Goal: Task Accomplishment & Management: Complete application form

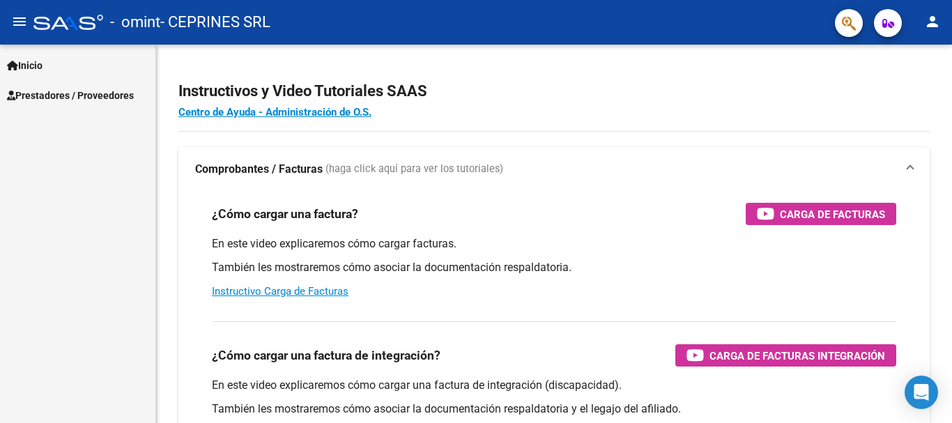
click at [62, 97] on span "Prestadores / Proveedores" at bounding box center [70, 95] width 127 height 15
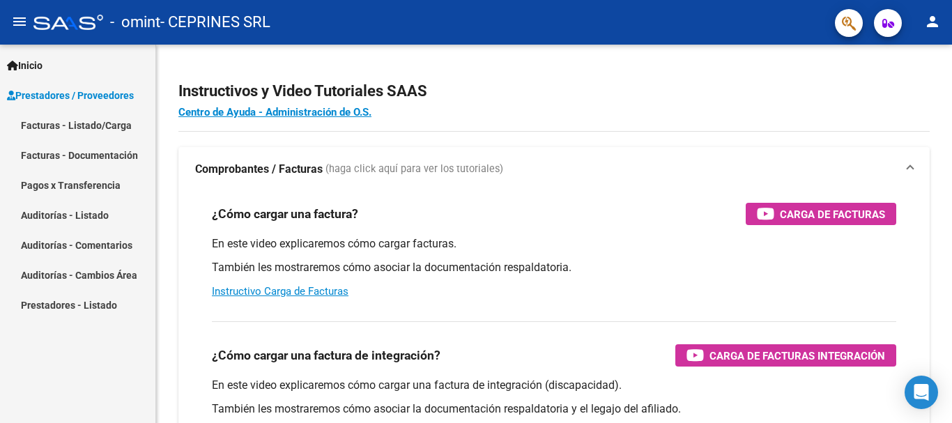
click at [60, 130] on link "Facturas - Listado/Carga" at bounding box center [77, 125] width 155 height 30
click at [47, 123] on link "Facturas - Listado/Carga" at bounding box center [77, 125] width 155 height 30
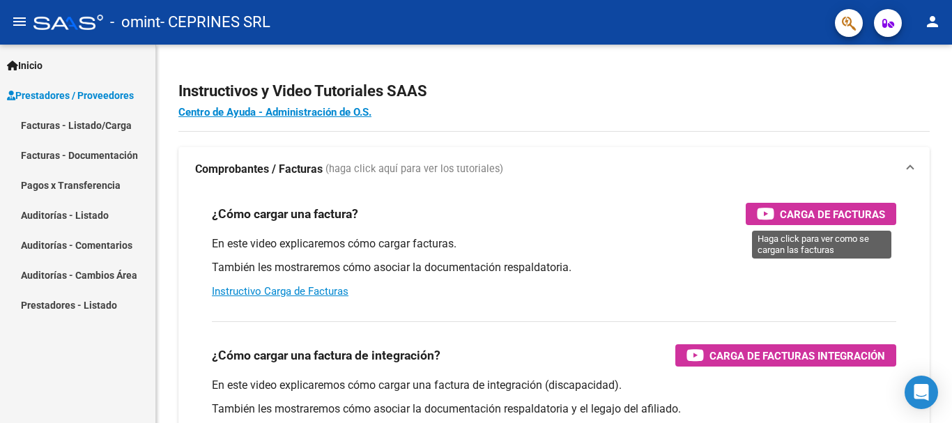
click at [843, 218] on span "Carga de Facturas" at bounding box center [832, 214] width 105 height 17
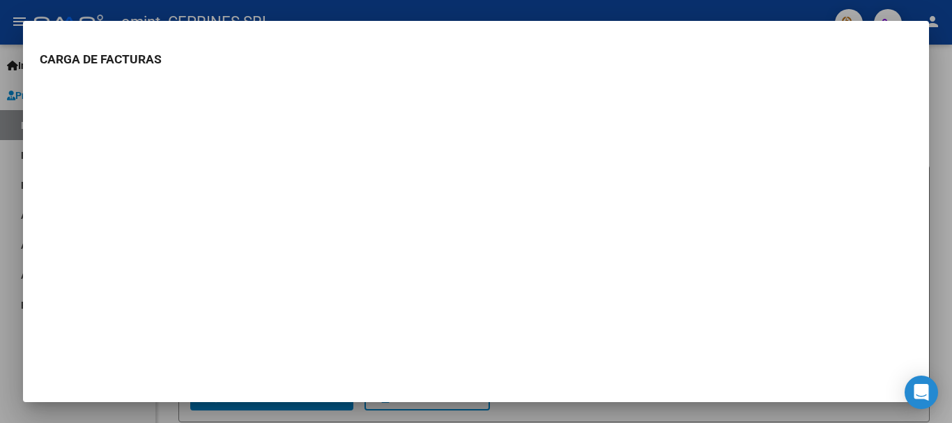
click at [12, 186] on div at bounding box center [476, 211] width 952 height 423
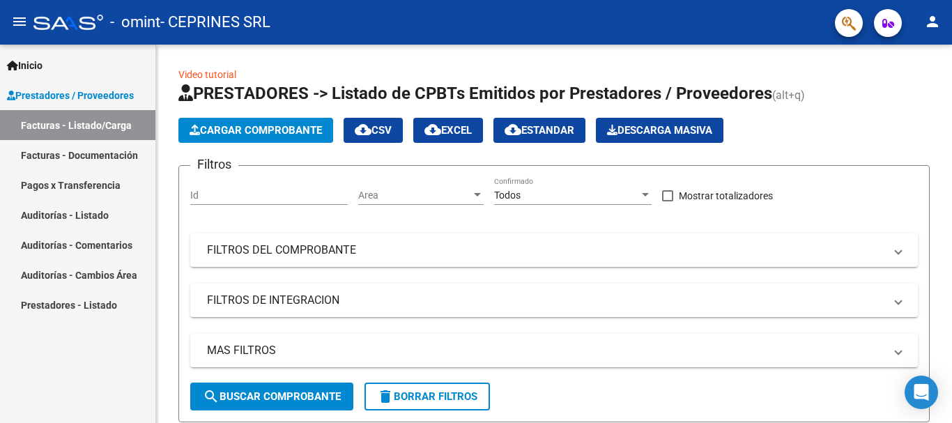
click at [266, 130] on span "Cargar Comprobante" at bounding box center [256, 130] width 132 height 13
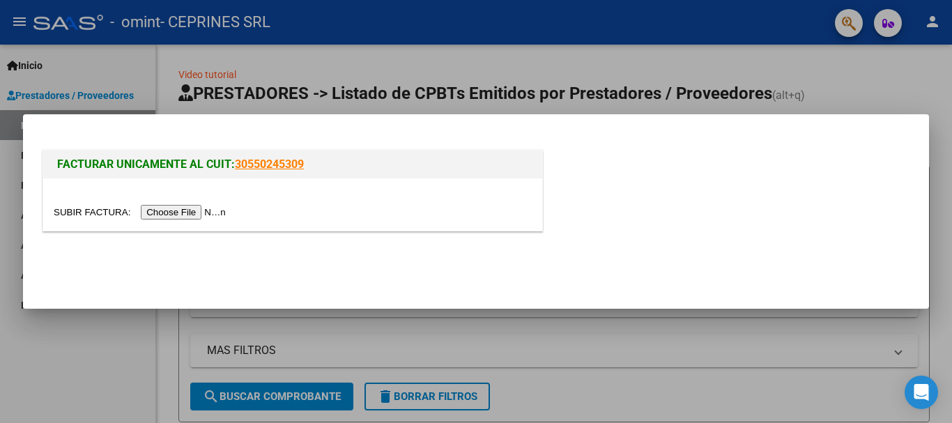
click at [197, 219] on input "file" at bounding box center [142, 212] width 176 height 15
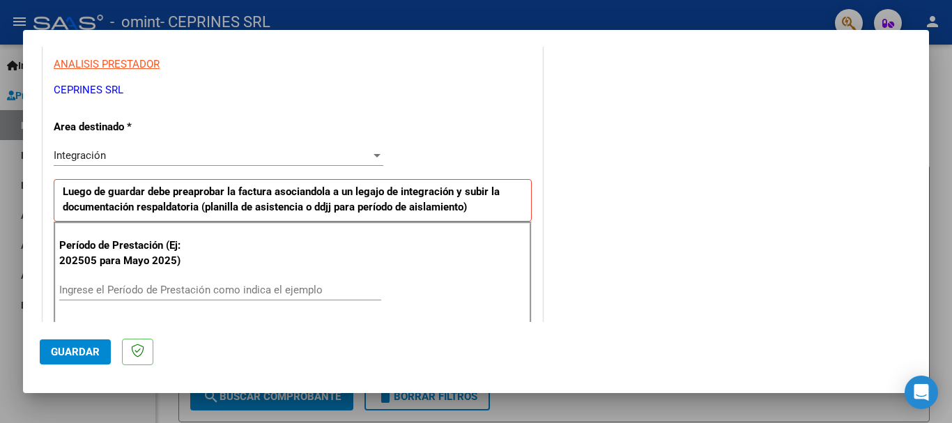
scroll to position [279, 0]
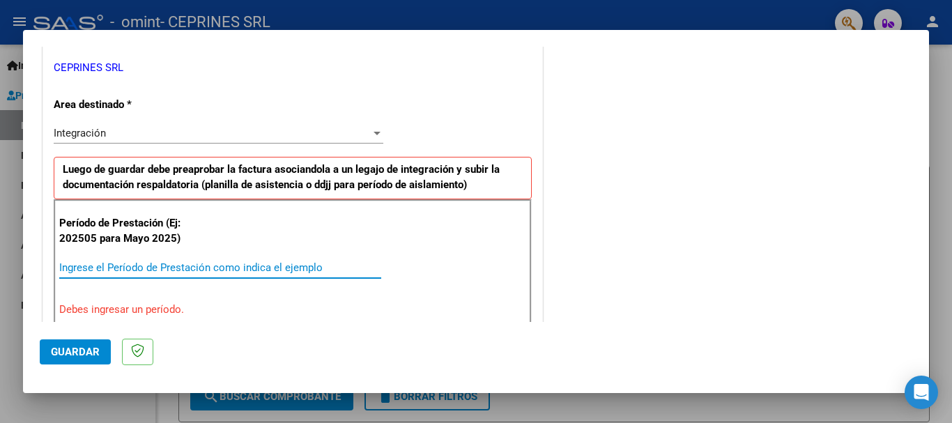
click at [130, 264] on input "Ingrese el Período de Prestación como indica el ejemplo" at bounding box center [220, 267] width 322 height 13
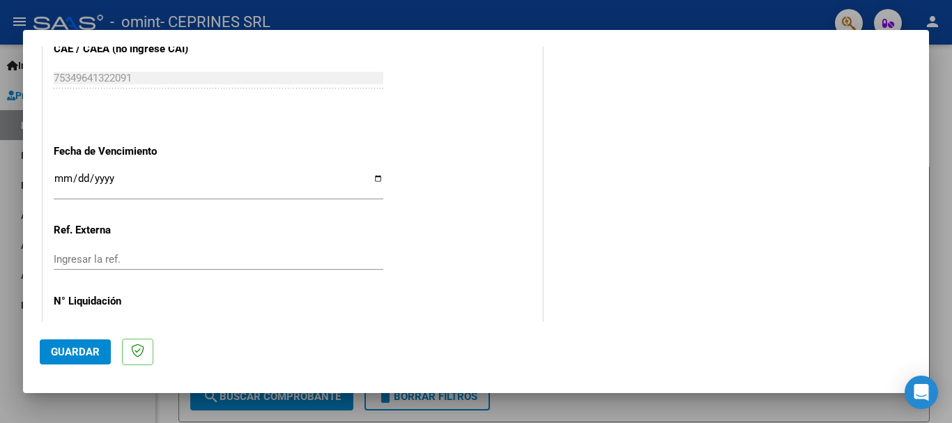
scroll to position [951, 0]
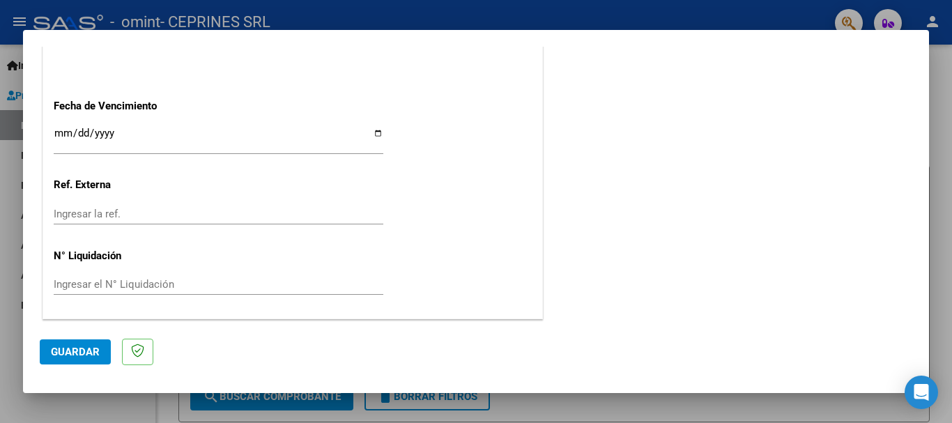
type input "202508"
click at [376, 135] on input "Ingresar la fecha" at bounding box center [219, 139] width 330 height 22
type input "[DATE]"
click at [82, 338] on mat-dialog-actions "Guardar" at bounding box center [476, 349] width 873 height 55
click at [85, 343] on button "Guardar" at bounding box center [75, 351] width 71 height 25
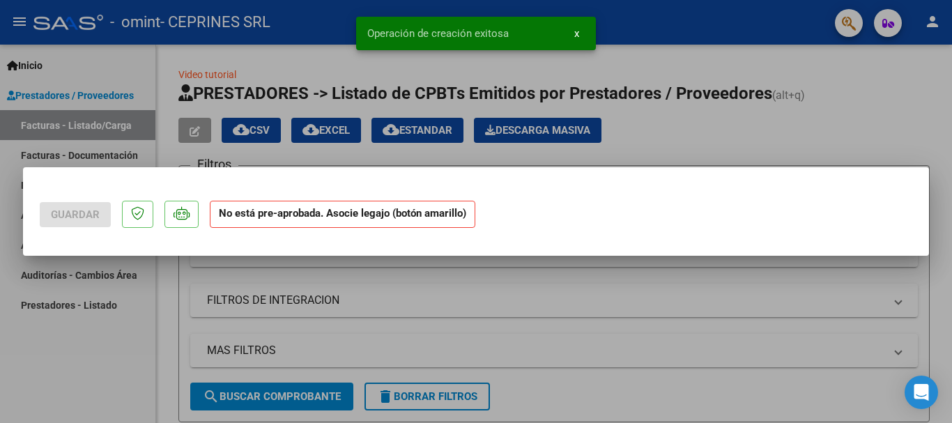
scroll to position [0, 0]
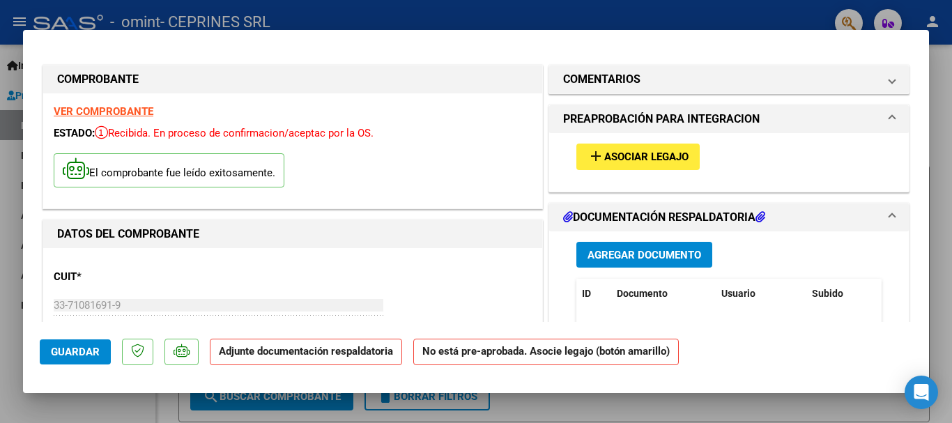
click at [634, 251] on span "Agregar Documento" at bounding box center [644, 255] width 114 height 13
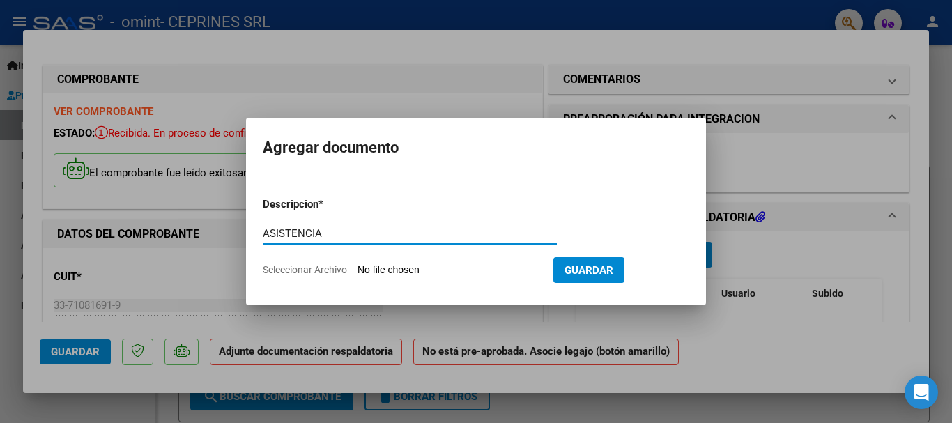
type input "ASISTENCIA"
click at [431, 272] on input "Seleccionar Archivo" at bounding box center [450, 270] width 185 height 13
type input "C:\fakepath\ASIST INT.pdf"
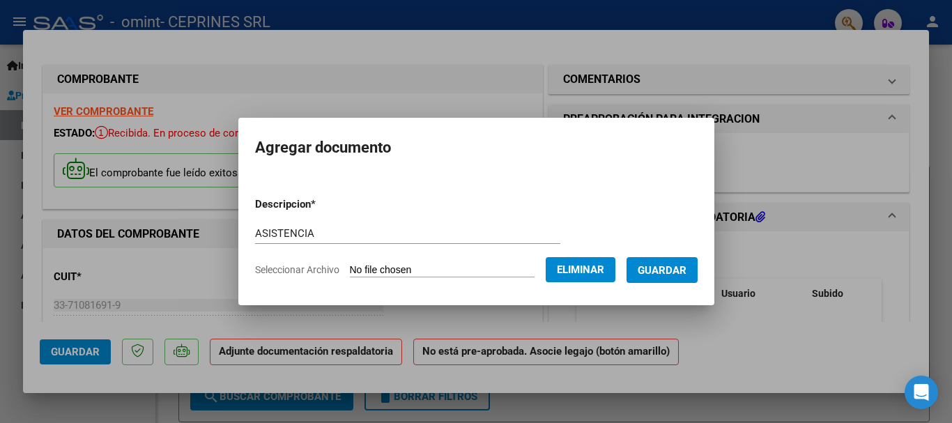
click at [677, 277] on button "Guardar" at bounding box center [662, 270] width 71 height 26
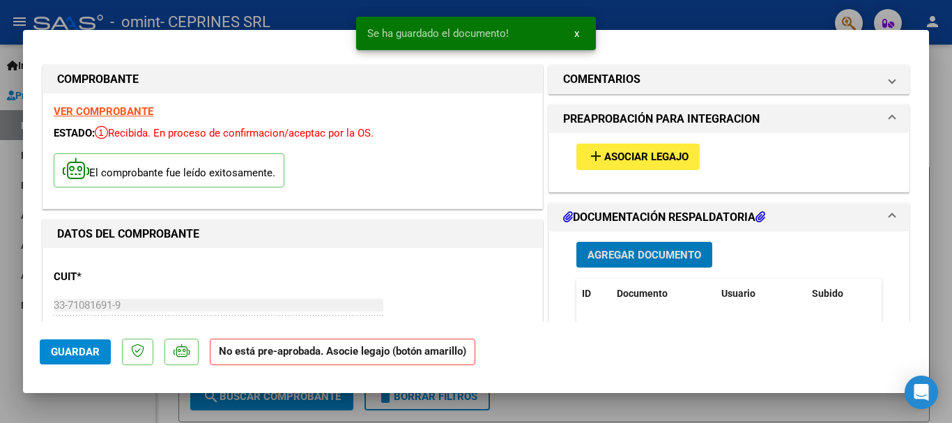
scroll to position [139, 0]
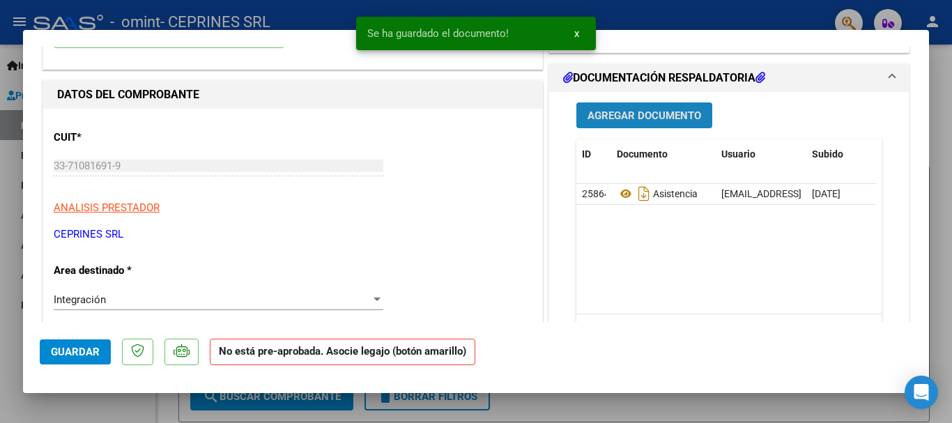
click at [659, 117] on span "Agregar Documento" at bounding box center [644, 115] width 114 height 13
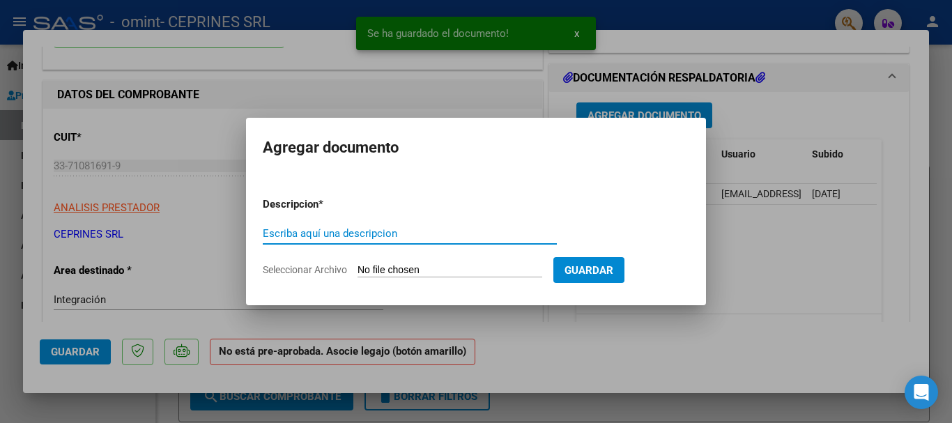
click at [399, 237] on input "Escriba aquí una descripcion" at bounding box center [410, 233] width 294 height 13
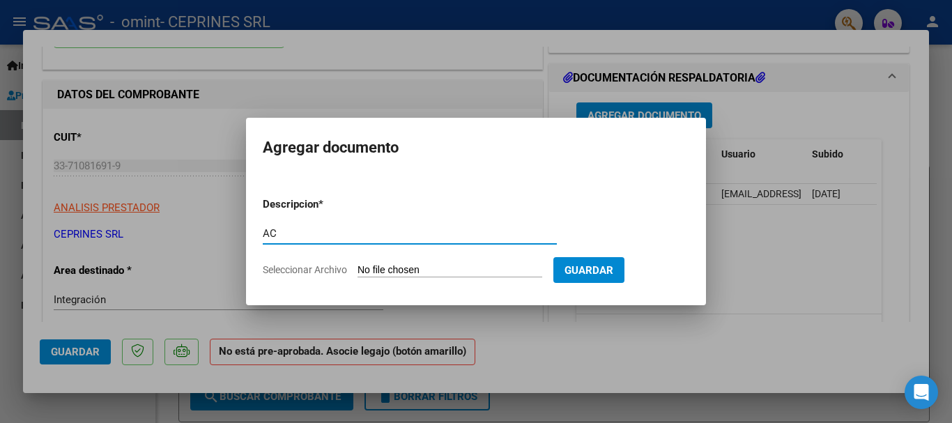
type input "A"
type input "FACTURA"
click at [499, 274] on input "Seleccionar Archivo" at bounding box center [450, 270] width 185 height 13
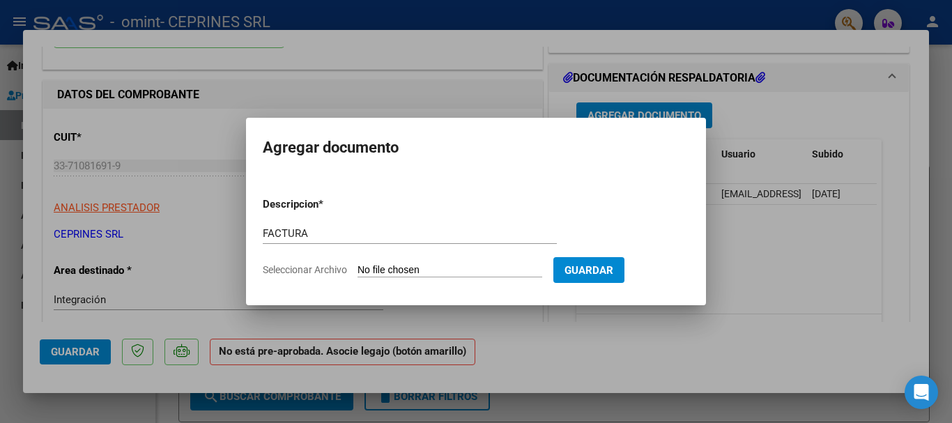
type input "C:\fakepath\33710816919_CPBTE_1_0003_00002616 INT .pdf"
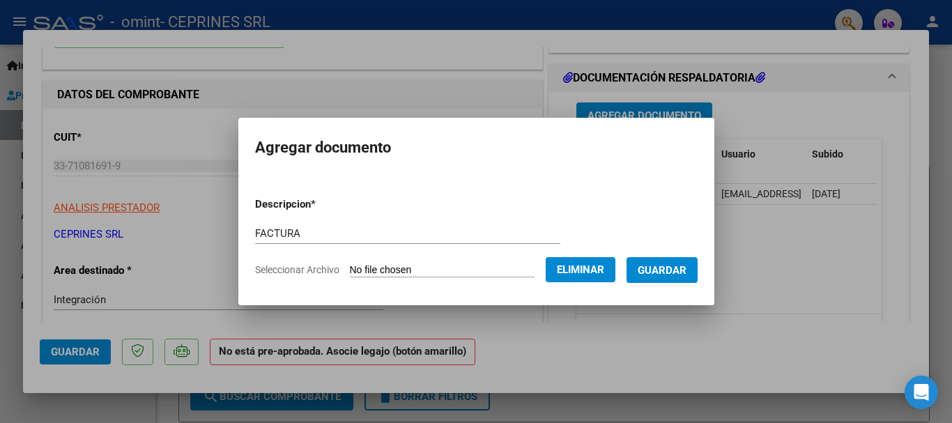
click at [655, 268] on span "Guardar" at bounding box center [662, 270] width 49 height 13
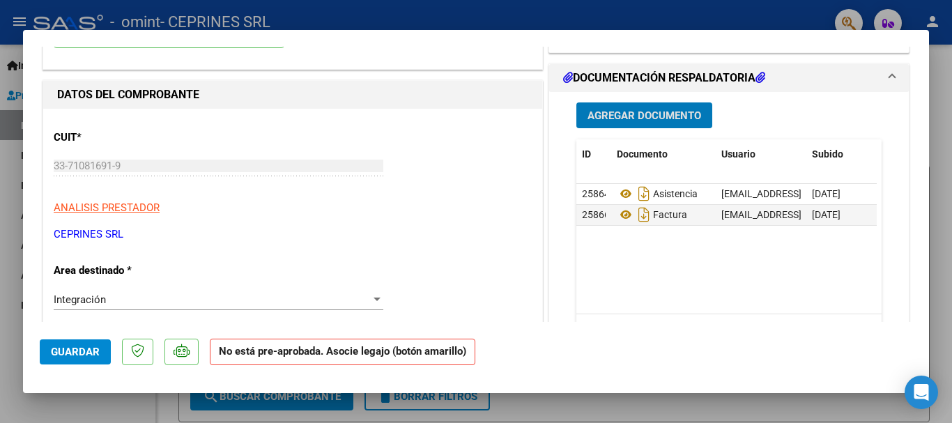
click at [59, 359] on button "Guardar" at bounding box center [75, 351] width 71 height 25
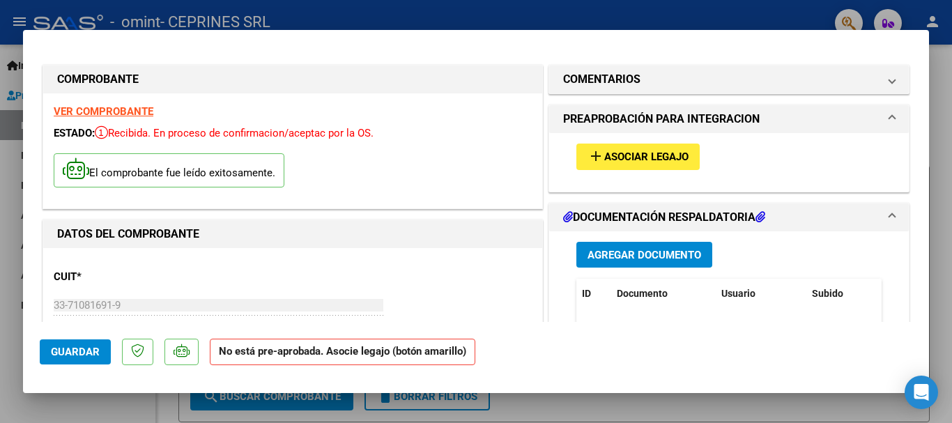
click at [647, 157] on span "Asociar Legajo" at bounding box center [646, 157] width 84 height 13
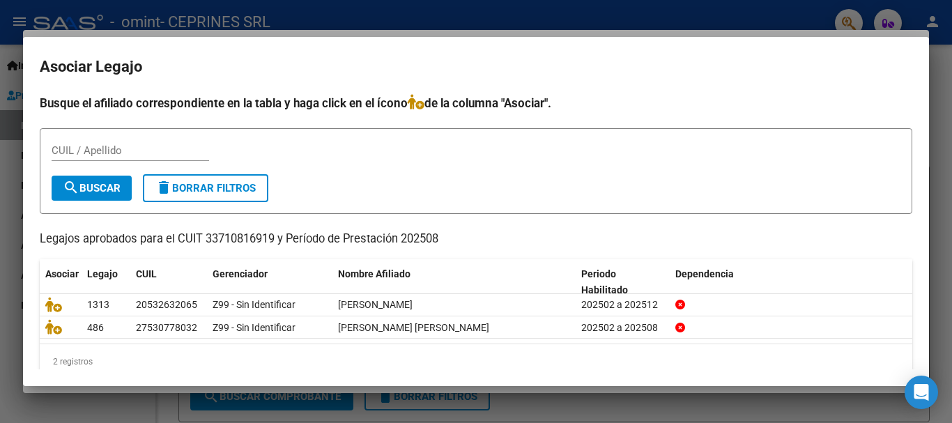
click at [176, 308] on div "20532632065" at bounding box center [166, 305] width 61 height 16
click at [105, 146] on input "CUIL / Apellido" at bounding box center [131, 150] width 158 height 13
click at [95, 303] on span "1313" at bounding box center [98, 304] width 22 height 11
click at [47, 300] on icon at bounding box center [53, 304] width 17 height 15
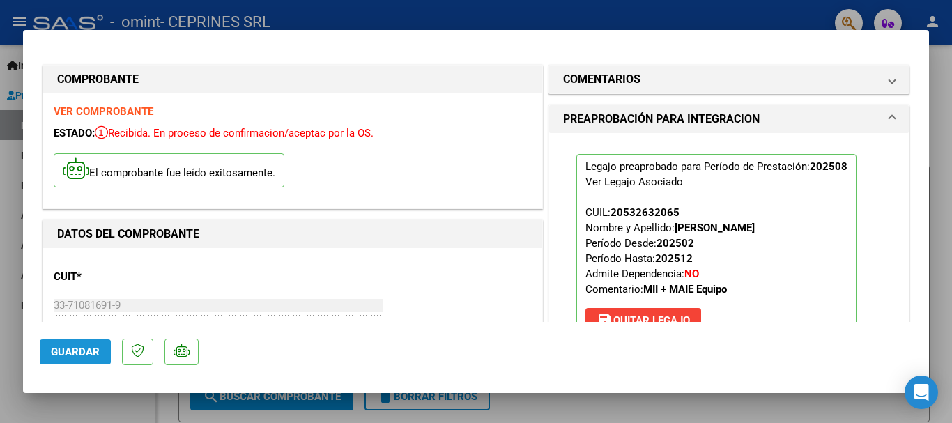
click at [75, 352] on span "Guardar" at bounding box center [75, 352] width 49 height 13
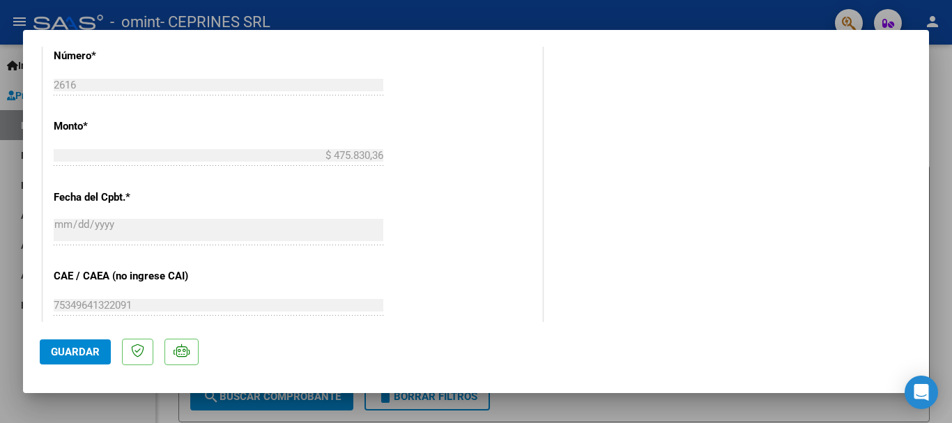
scroll to position [767, 0]
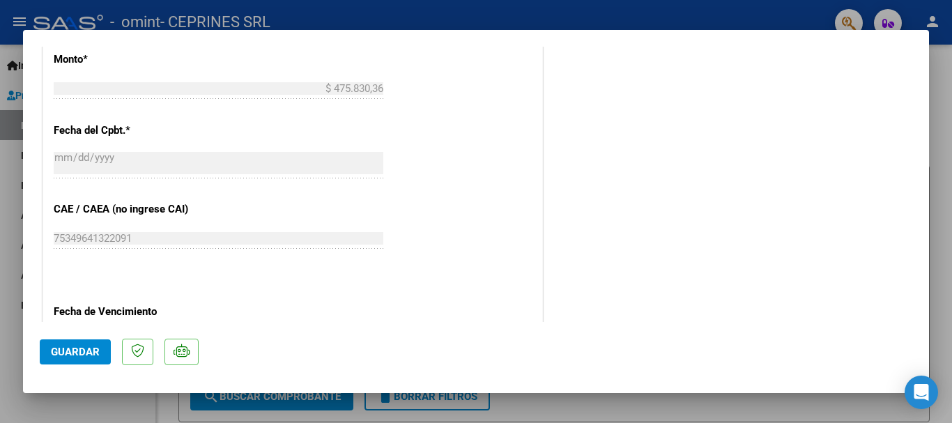
click at [682, 406] on div at bounding box center [476, 211] width 952 height 423
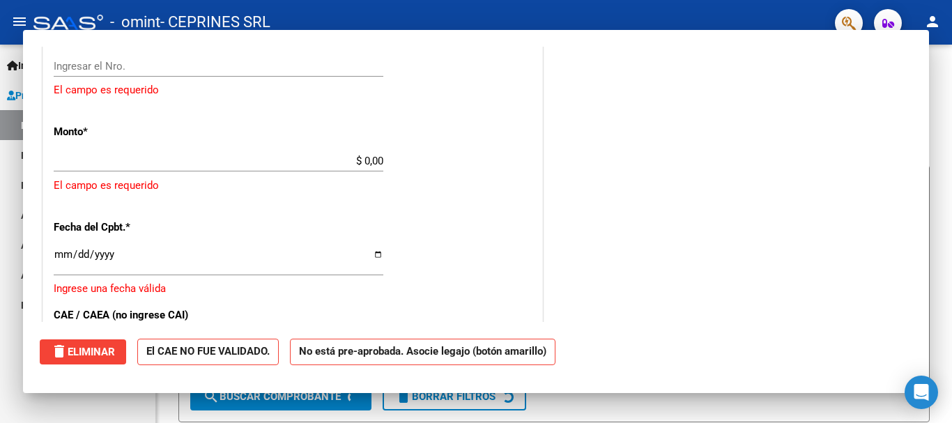
scroll to position [0, 0]
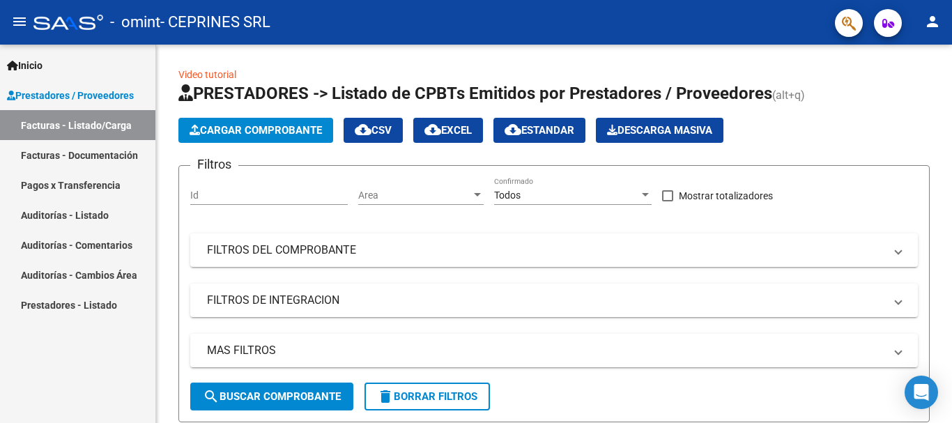
click at [99, 151] on link "Facturas - Documentación" at bounding box center [77, 155] width 155 height 30
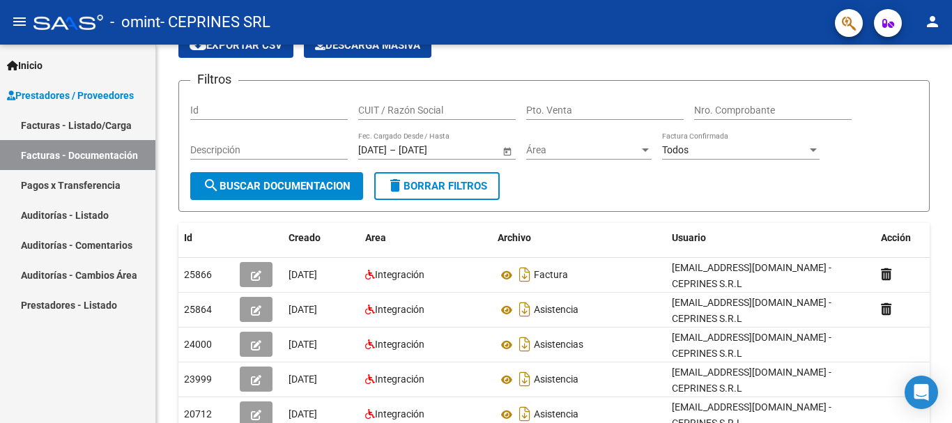
scroll to position [139, 0]
